Goal: Communication & Community: Answer question/provide support

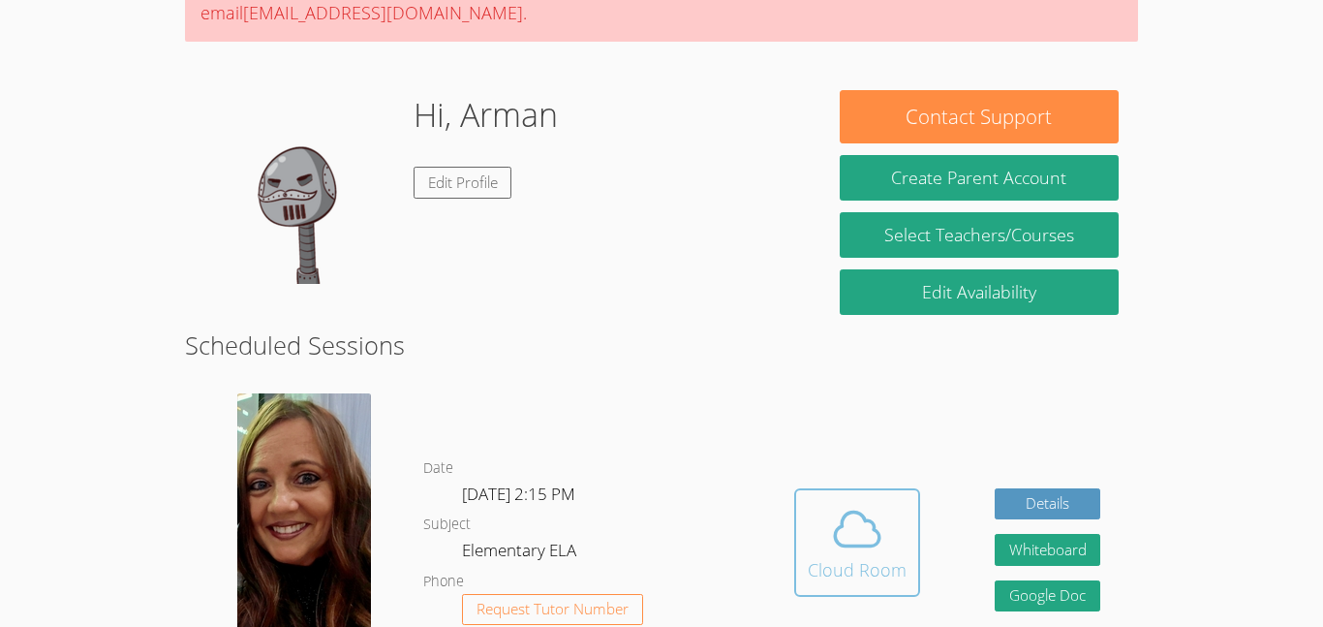
scroll to position [224, 0]
click at [867, 551] on icon at bounding box center [857, 529] width 54 height 54
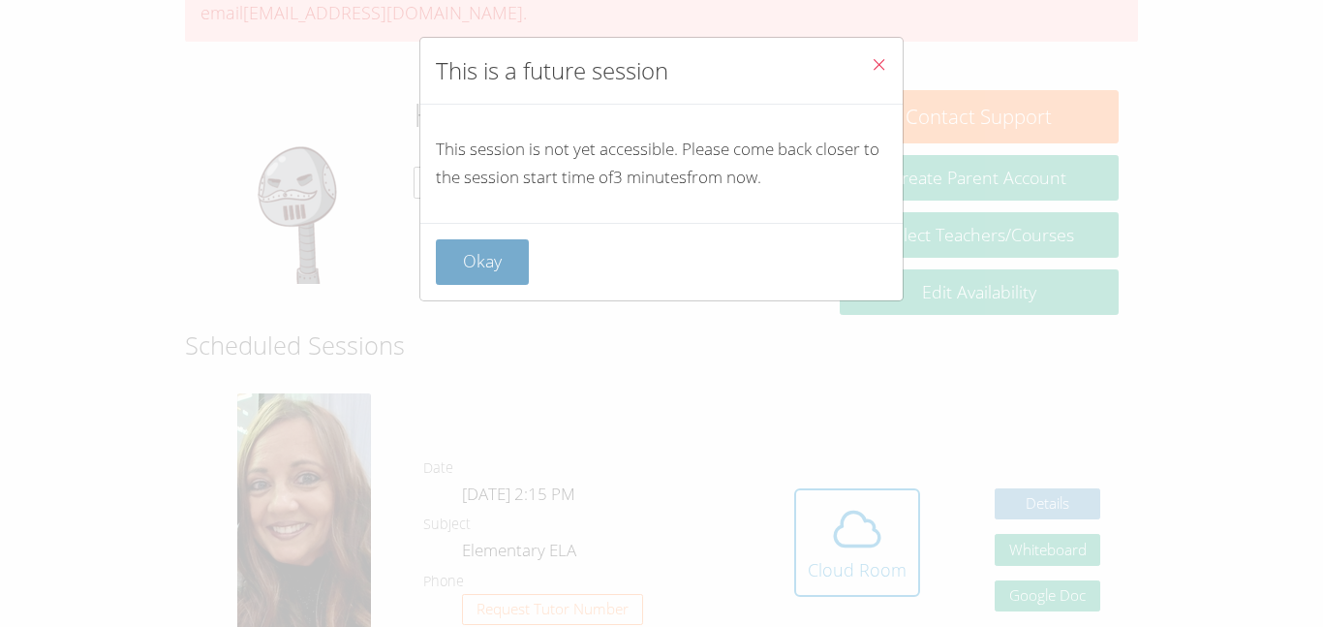
click at [499, 252] on button "Okay" at bounding box center [482, 262] width 93 height 46
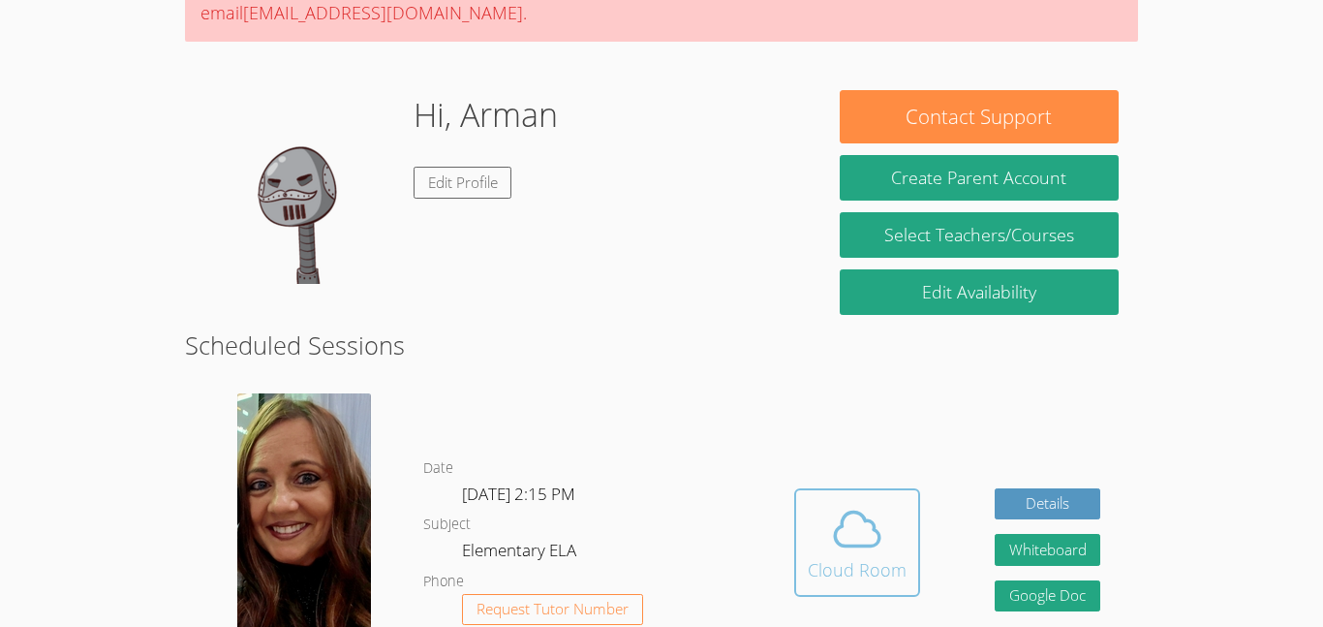
click at [873, 574] on div "Cloud Room" at bounding box center [857, 569] width 99 height 27
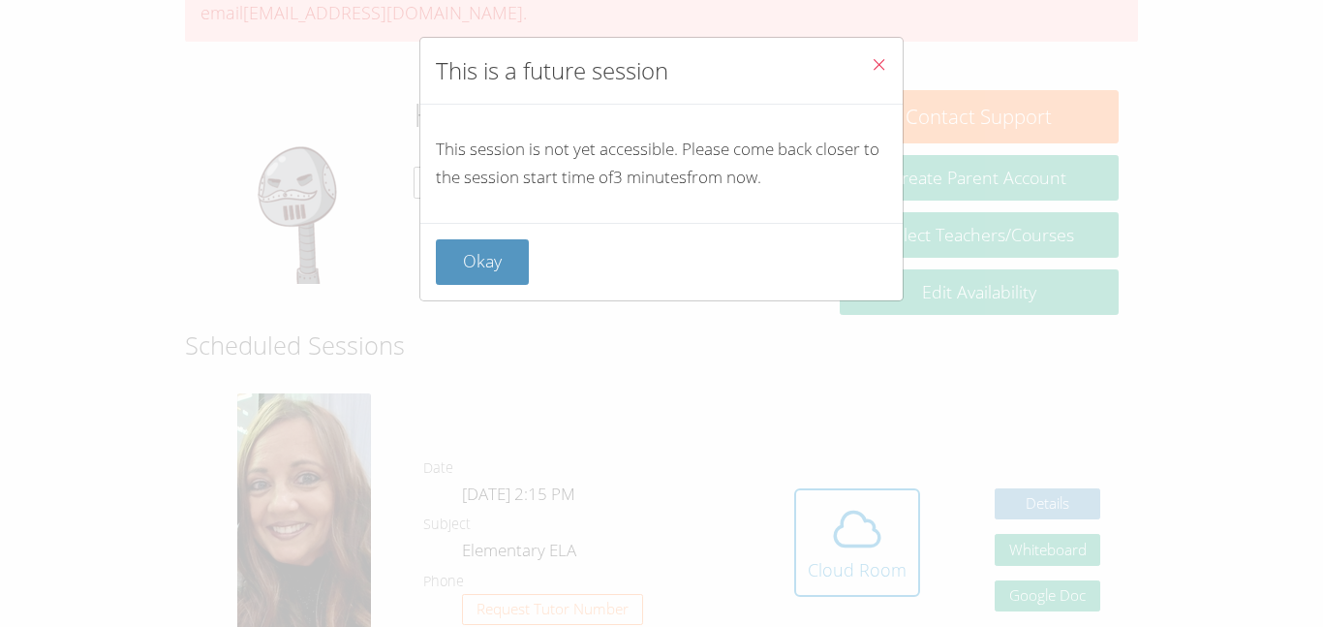
click at [1133, 372] on div "This is a future session This session is not yet accessible. Please come back c…" at bounding box center [661, 313] width 1323 height 627
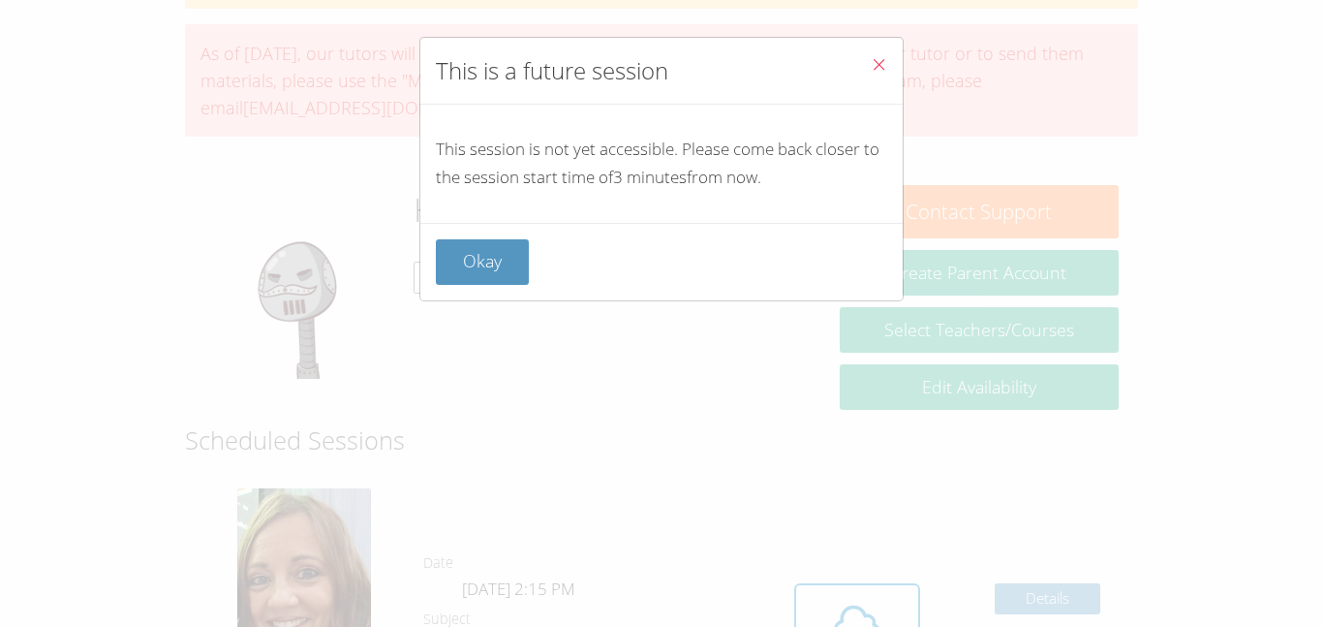
scroll to position [0, 0]
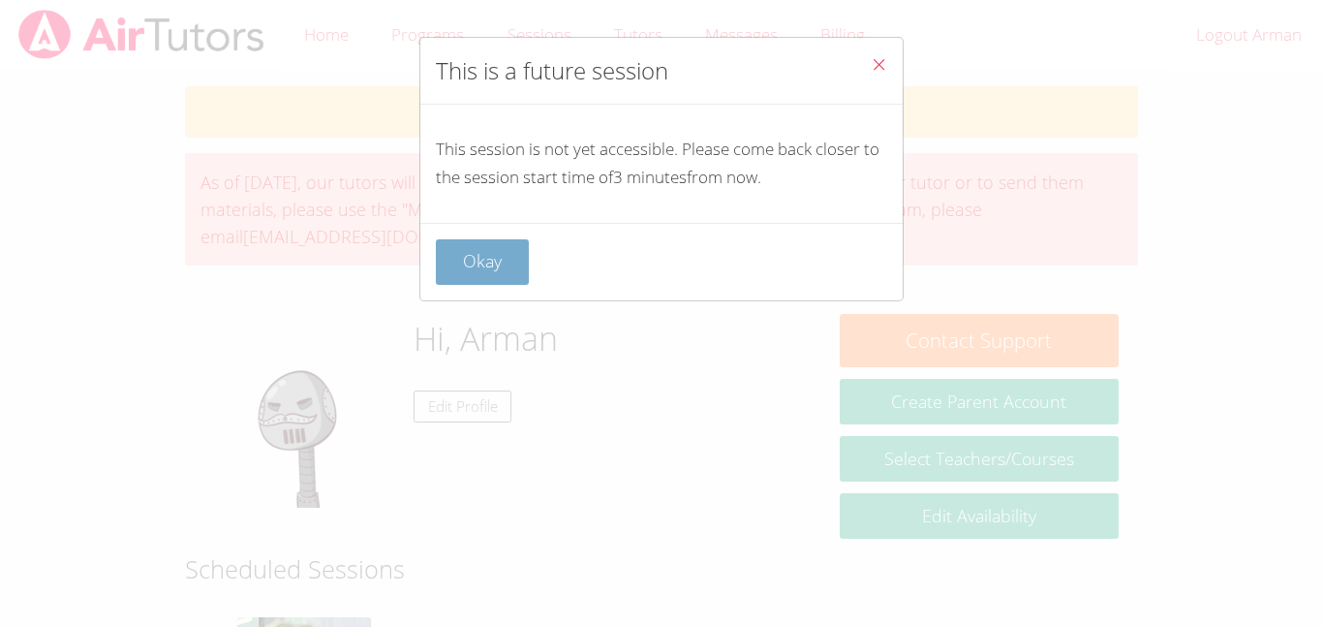
click at [499, 262] on button "Okay" at bounding box center [482, 262] width 93 height 46
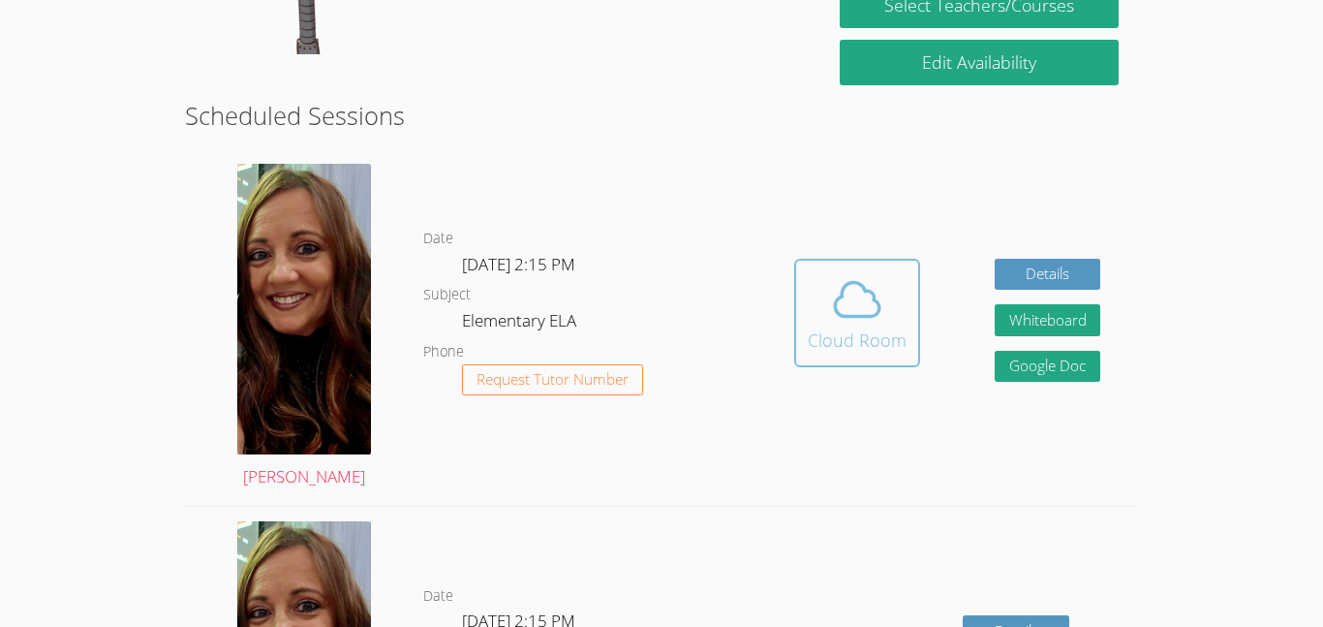
click at [845, 322] on icon at bounding box center [857, 299] width 54 height 54
click at [820, 323] on span at bounding box center [857, 299] width 99 height 54
click at [830, 301] on icon at bounding box center [857, 299] width 54 height 54
drag, startPoint x: 830, startPoint y: 301, endPoint x: 1322, endPoint y: 509, distance: 533.9
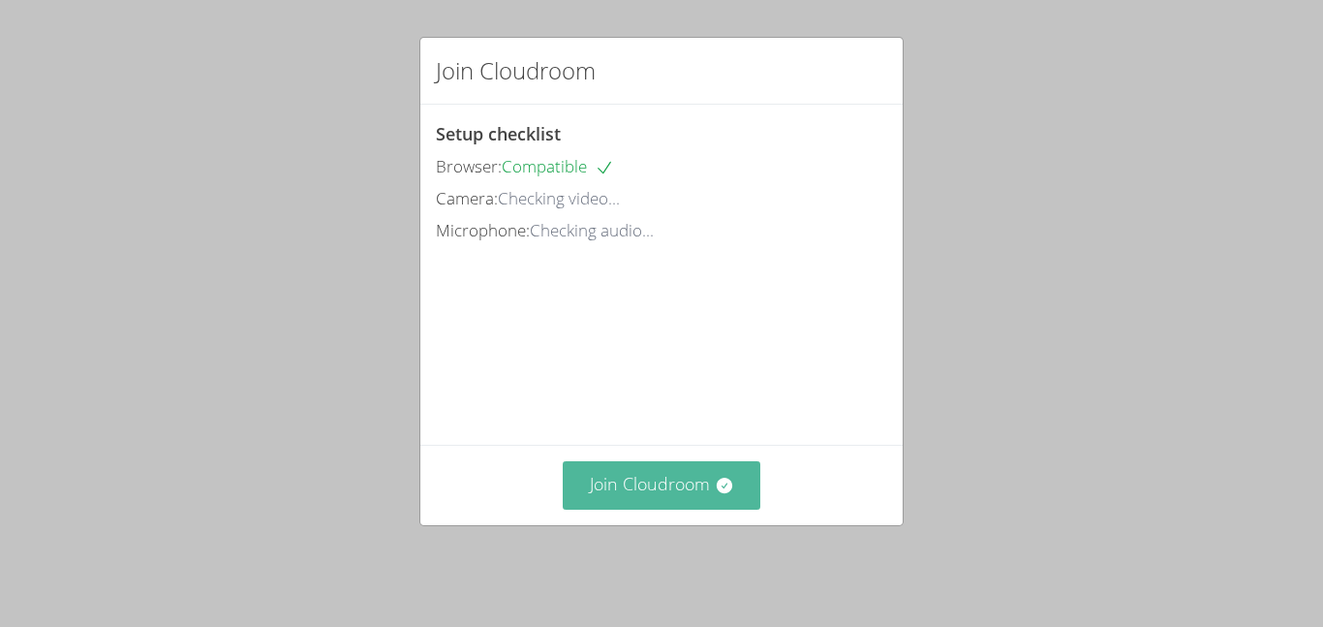
click at [667, 509] on button "Join Cloudroom" at bounding box center [662, 484] width 199 height 47
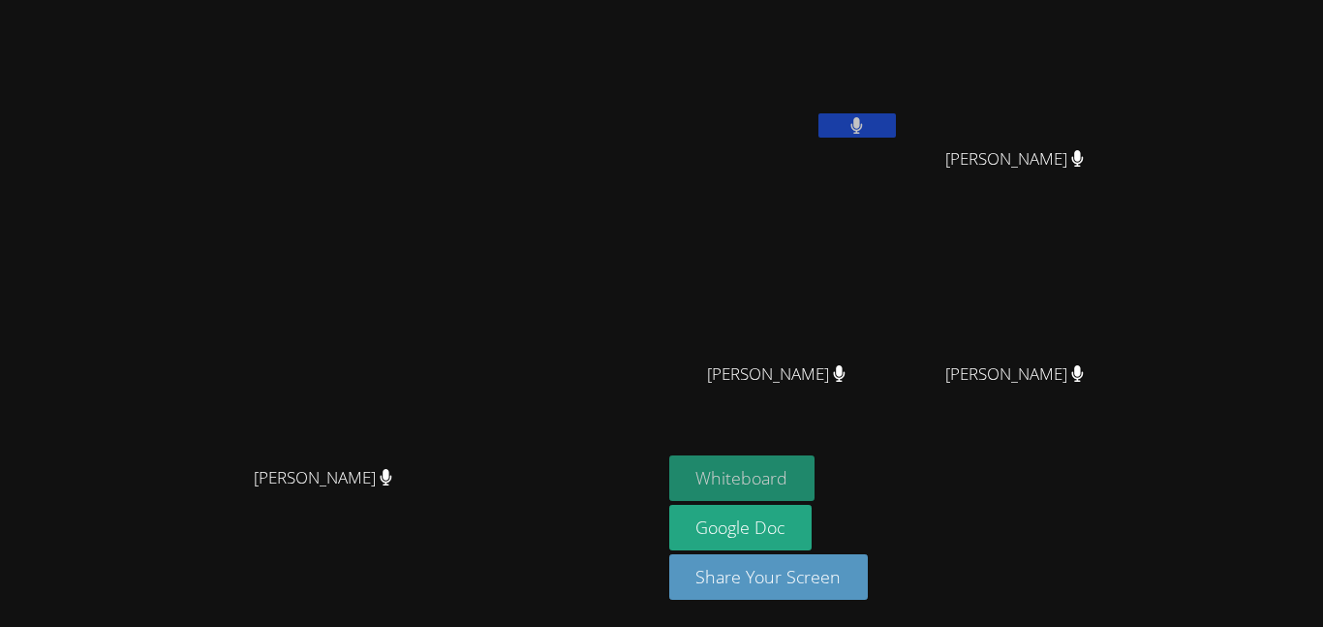
click at [816, 461] on button "Whiteboard" at bounding box center [742, 478] width 146 height 46
click at [1138, 323] on video at bounding box center [1023, 288] width 231 height 130
click at [1138, 95] on video at bounding box center [1023, 73] width 231 height 130
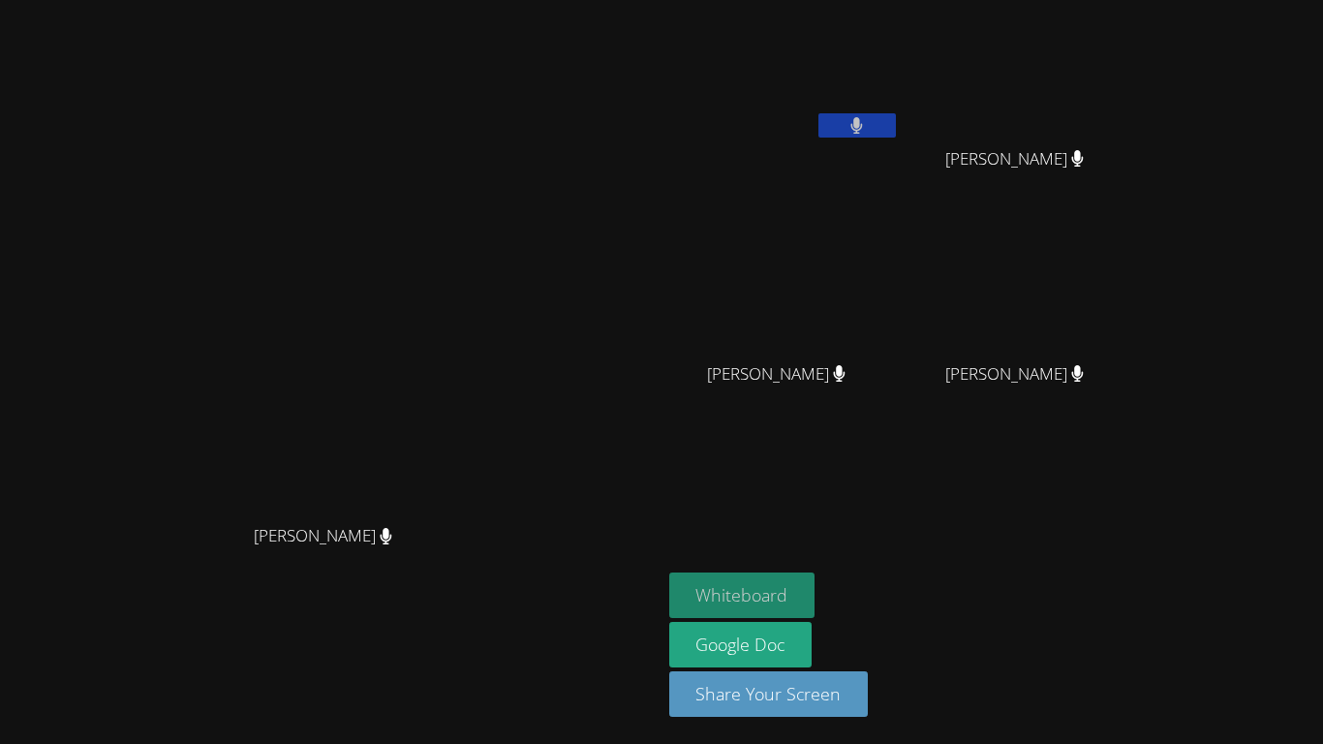
click at [816, 587] on button "Whiteboard" at bounding box center [742, 595] width 146 height 46
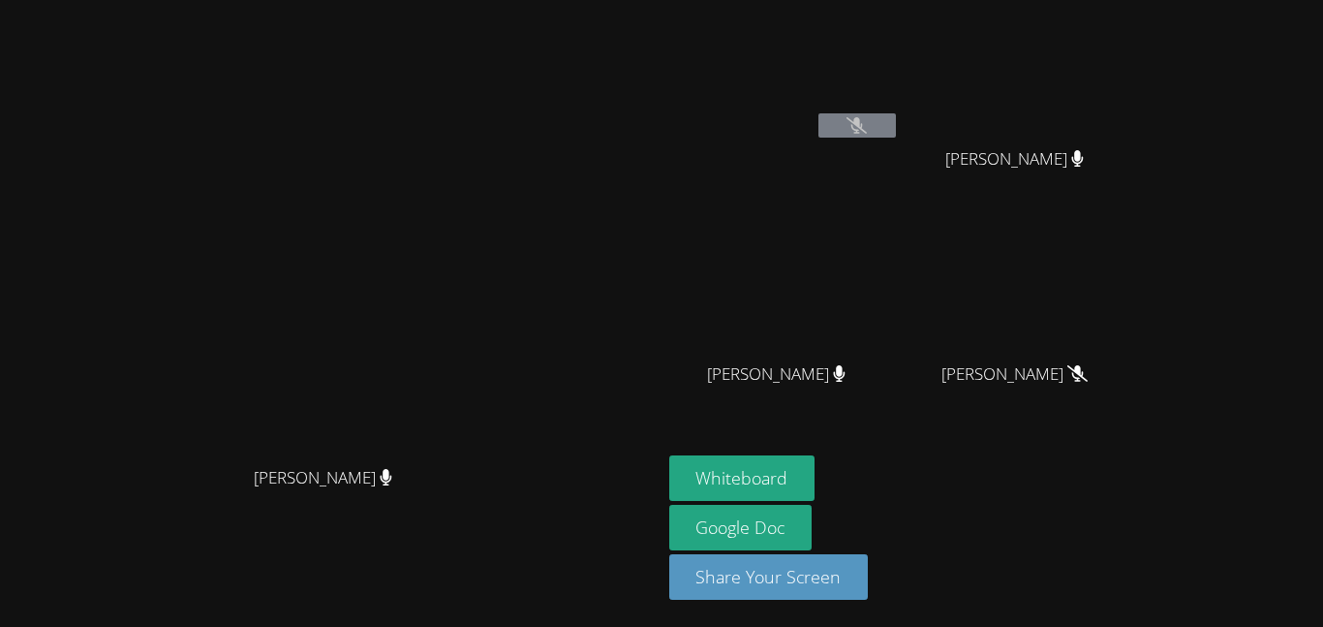
click at [900, 103] on video at bounding box center [784, 73] width 231 height 130
click at [1138, 67] on video at bounding box center [1023, 73] width 231 height 130
click at [1138, 320] on video at bounding box center [1023, 288] width 231 height 130
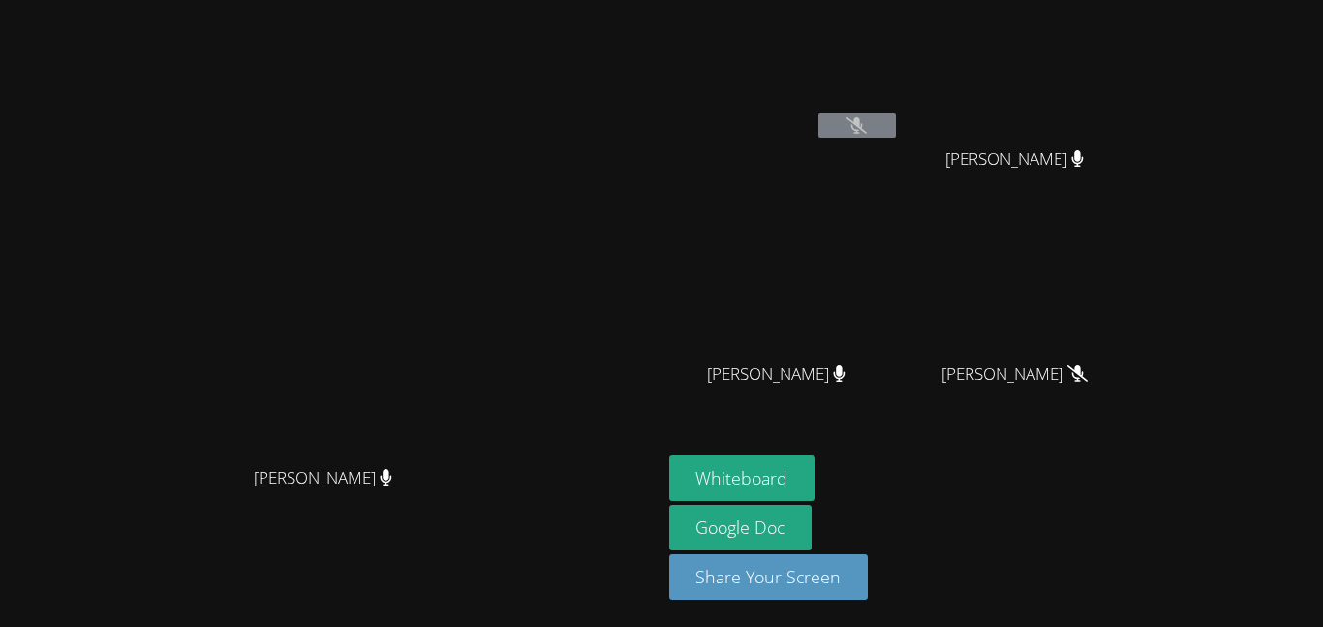
click at [1138, 320] on video at bounding box center [1023, 288] width 231 height 130
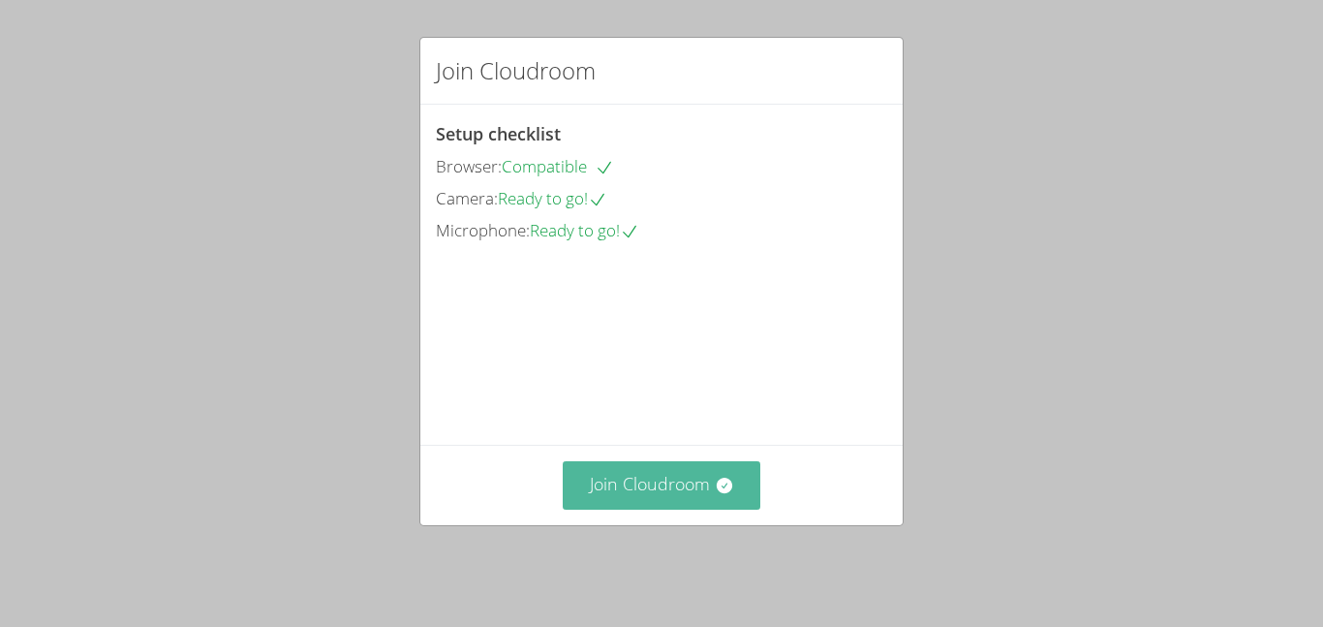
click at [673, 504] on button "Join Cloudroom" at bounding box center [662, 484] width 199 height 47
click at [723, 490] on icon at bounding box center [723, 485] width 15 height 15
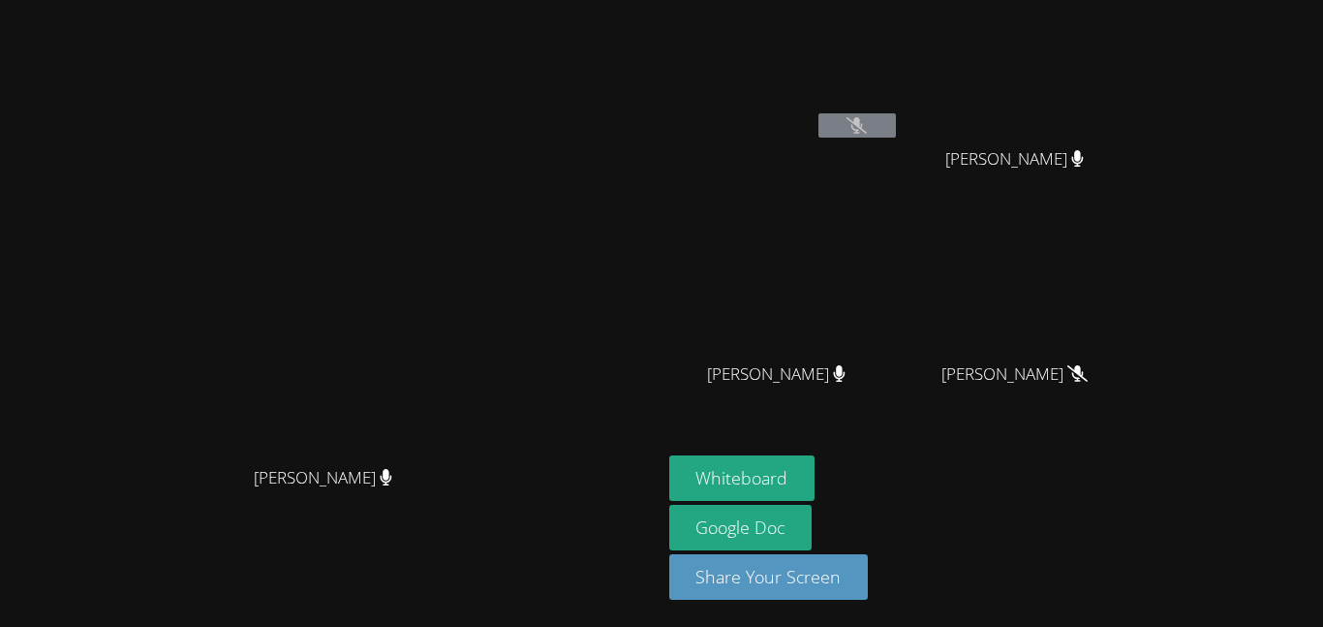
click at [896, 139] on div at bounding box center [856, 127] width 77 height 29
click at [867, 119] on icon at bounding box center [857, 125] width 20 height 16
click at [1084, 167] on span "[PERSON_NAME]" at bounding box center [1014, 159] width 139 height 28
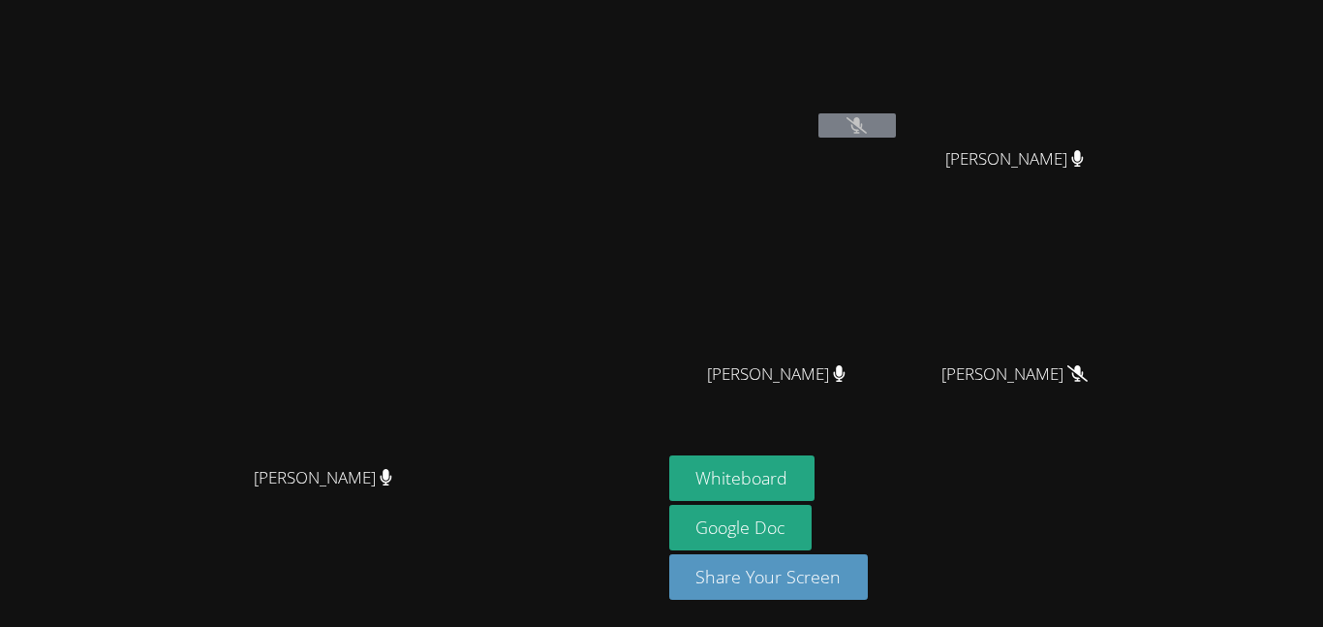
click at [1084, 158] on icon at bounding box center [1077, 158] width 13 height 16
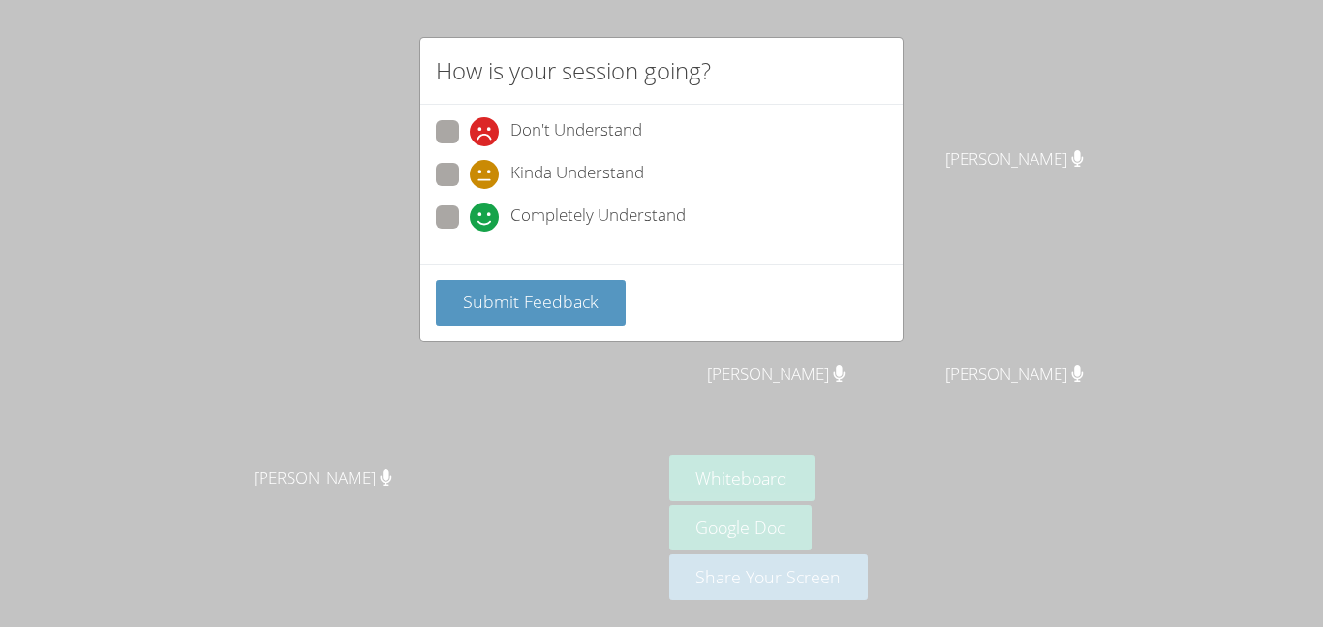
click at [470, 231] on span at bounding box center [470, 231] width 0 height 0
click at [470, 220] on input "Completely Understand" at bounding box center [478, 213] width 16 height 16
radio input "true"
click at [470, 146] on span at bounding box center [470, 146] width 0 height 0
click at [470, 127] on input "Don't Understand" at bounding box center [478, 128] width 16 height 16
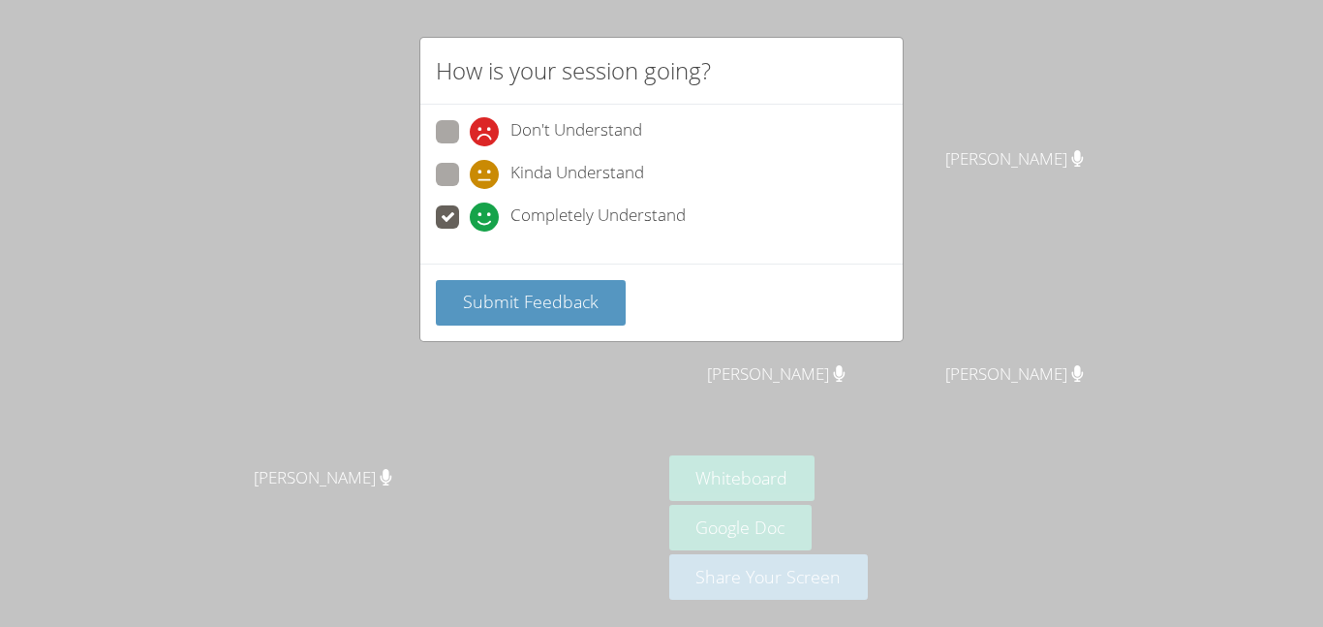
radio input "true"
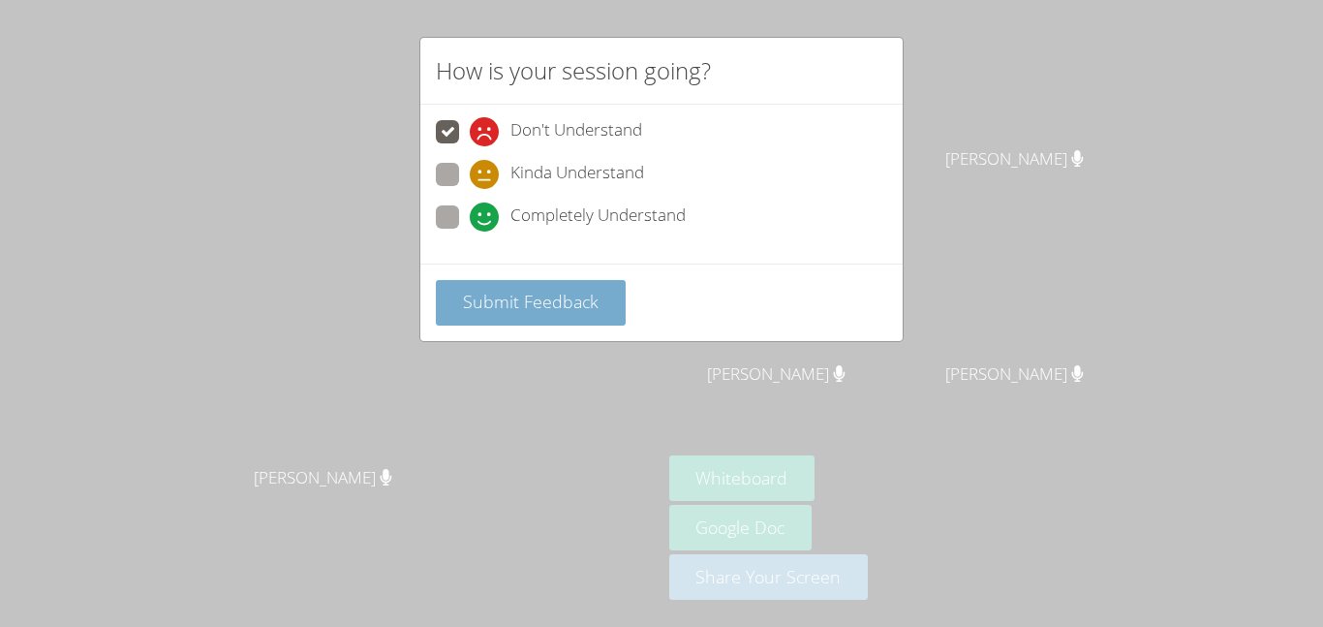
click at [516, 316] on button "Submit Feedback" at bounding box center [531, 303] width 190 height 46
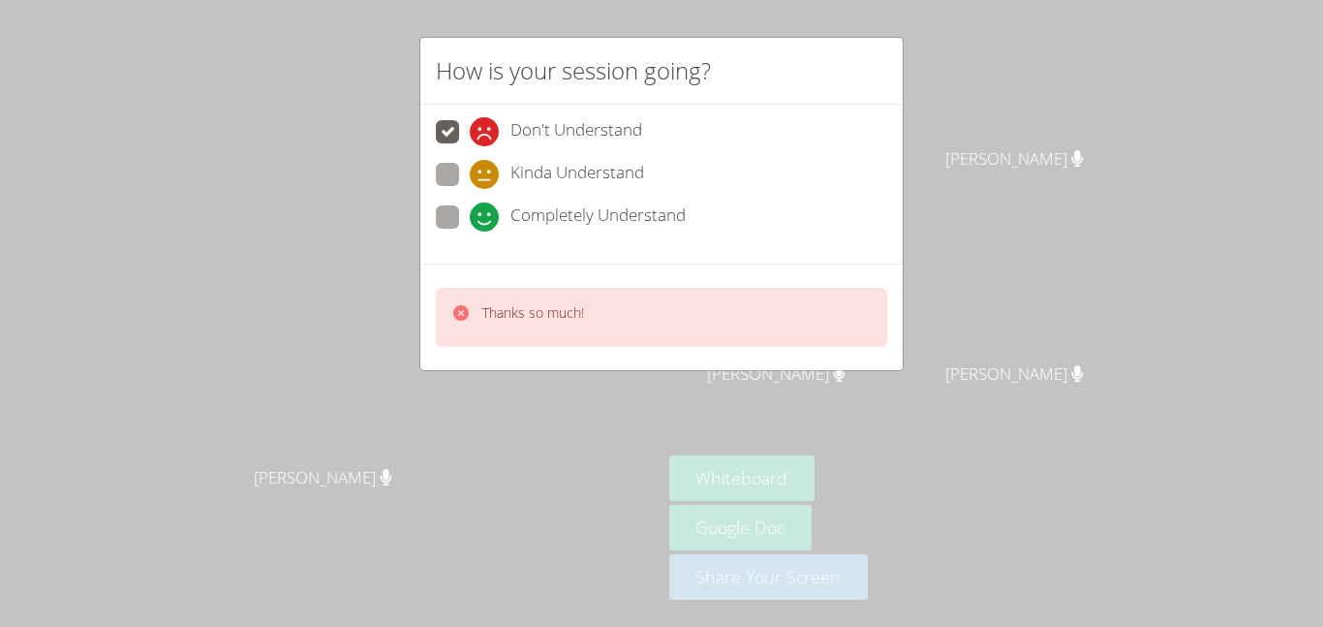
click at [554, 338] on div "Thanks so much!" at bounding box center [661, 317] width 451 height 59
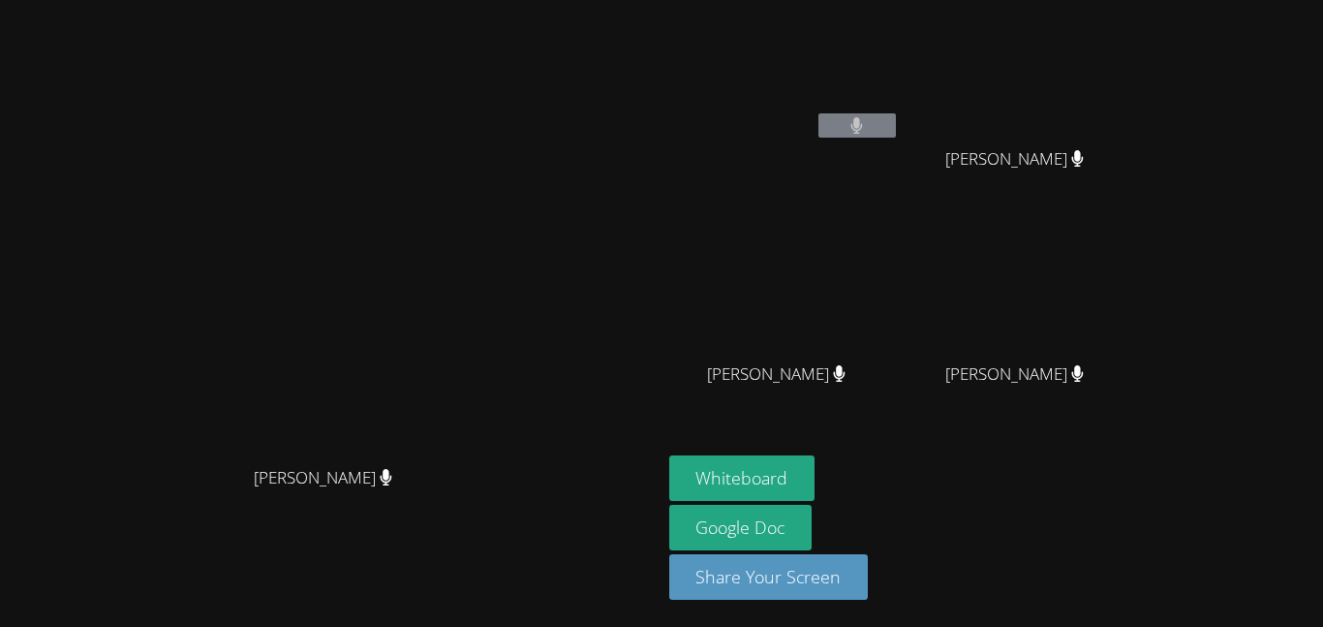
click at [1138, 528] on div "Whiteboard Google Doc Share Your Screen" at bounding box center [903, 535] width 469 height 160
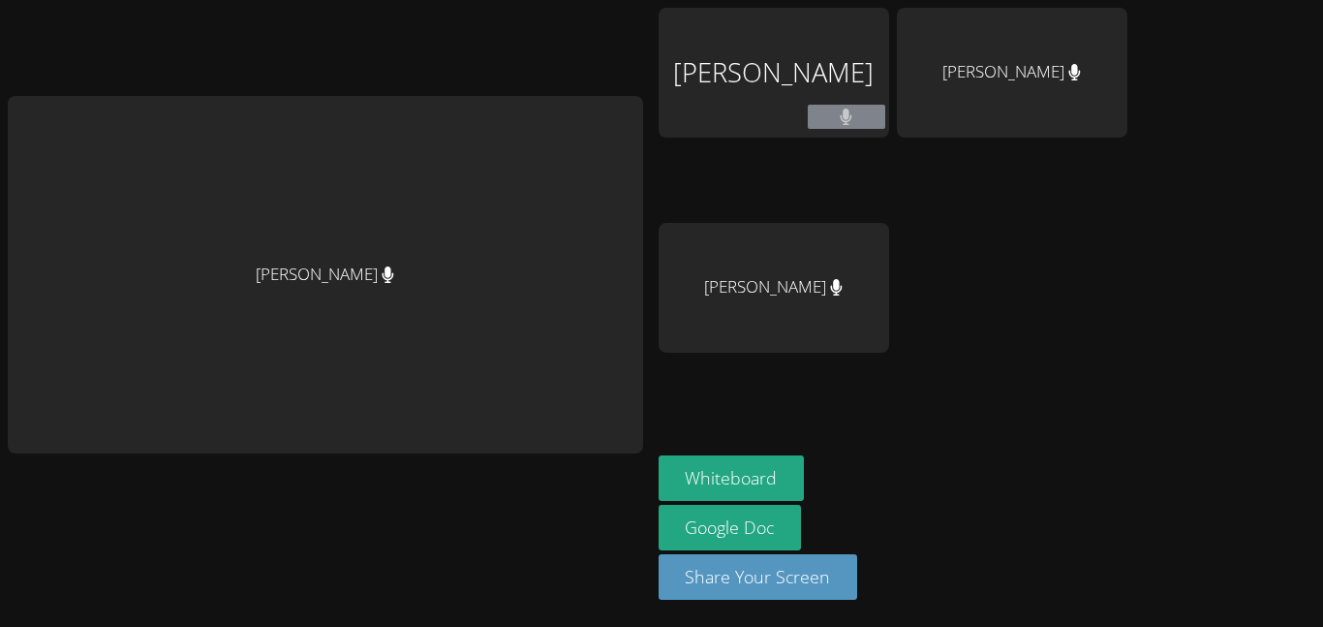
click at [799, 277] on div "[PERSON_NAME]" at bounding box center [774, 288] width 231 height 130
